Goal: Transaction & Acquisition: Purchase product/service

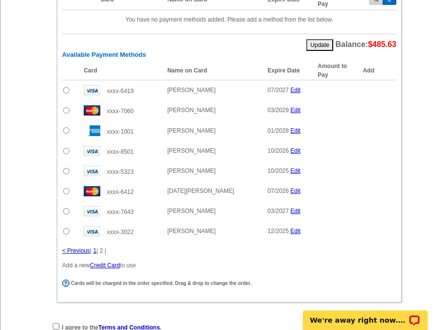
click at [66, 171] on input "radio" at bounding box center [66, 171] width 6 height 6
radio input "true"
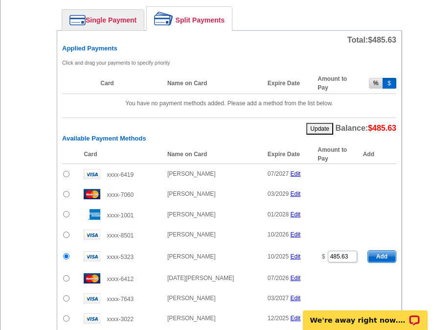
scroll to position [538, 0]
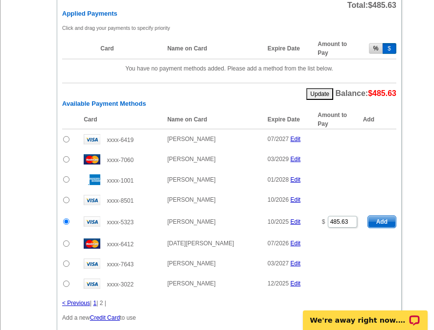
click at [374, 49] on button "%" at bounding box center [376, 48] width 14 height 11
type input "100"
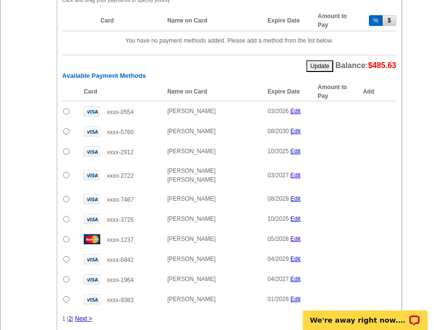
scroll to position [685, 0]
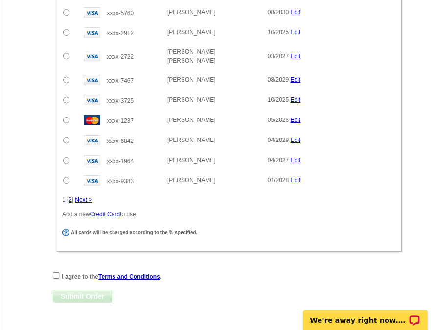
click at [83, 196] on link "Next >" at bounding box center [83, 199] width 17 height 7
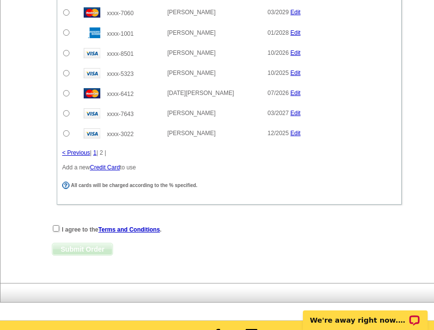
click at [66, 73] on input "radio" at bounding box center [66, 73] width 6 height 6
radio input "true"
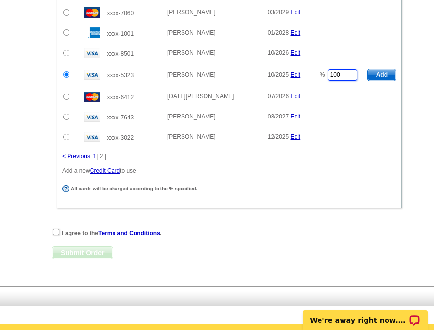
click at [317, 77] on td "% 100" at bounding box center [338, 74] width 50 height 23
drag, startPoint x: 387, startPoint y: 74, endPoint x: 385, endPoint y: 86, distance: 12.5
click at [387, 74] on span "Add" at bounding box center [382, 75] width 28 height 12
type input "100"
radio input "false"
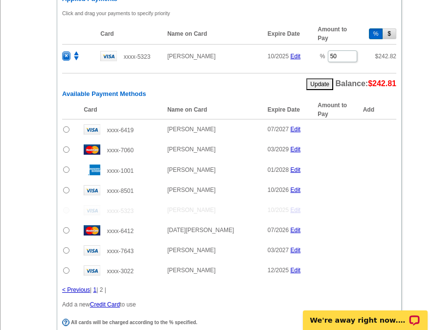
scroll to position [543, 0]
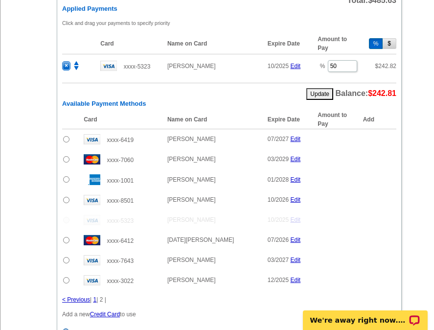
click at [65, 260] on input "radio" at bounding box center [66, 260] width 6 height 6
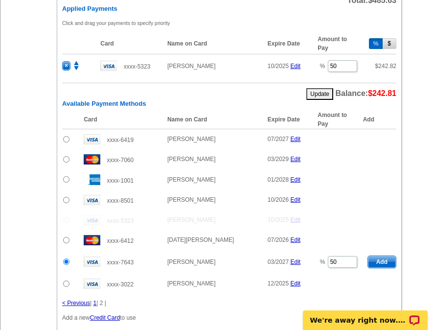
click at [384, 261] on span "Add" at bounding box center [382, 262] width 28 height 12
radio input "false"
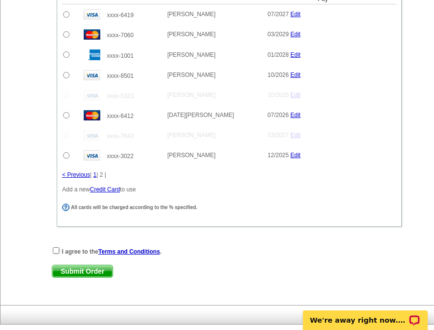
scroll to position [700, 0]
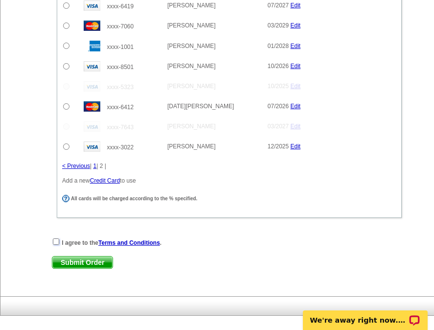
click at [54, 242] on input "checkbox" at bounding box center [56, 241] width 6 height 6
checkbox input "true"
click at [81, 263] on span "Submit Order" at bounding box center [82, 262] width 60 height 12
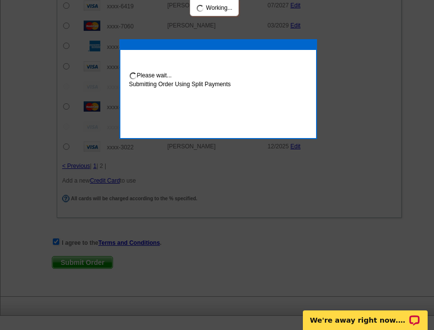
scroll to position [750, 0]
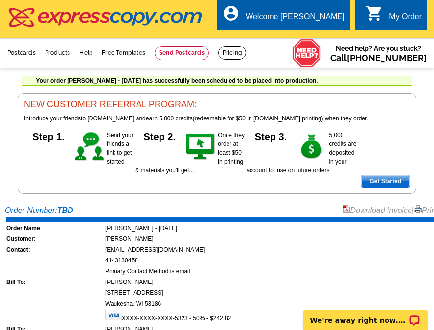
click at [133, 206] on div "Order Number: TBD Download Invoice | Print Invoice" at bounding box center [235, 211] width 460 height 12
click at [424, 212] on link "Print Invoice" at bounding box center [439, 210] width 51 height 8
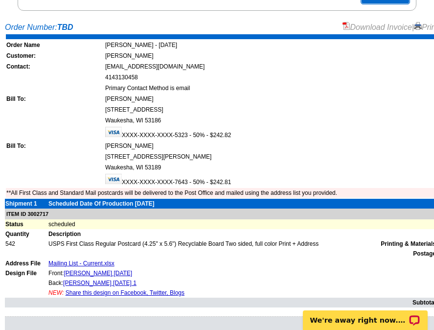
scroll to position [196, 0]
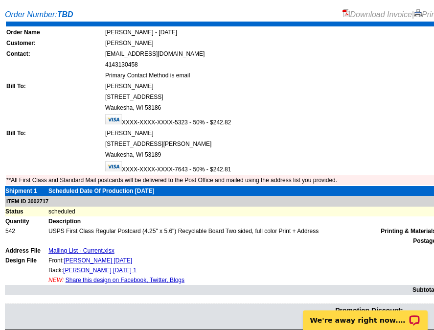
click at [186, 11] on div "Order Number: TBD Download Invoice | Print Invoice" at bounding box center [235, 15] width 460 height 12
